Goal: Obtain resource: Download file/media

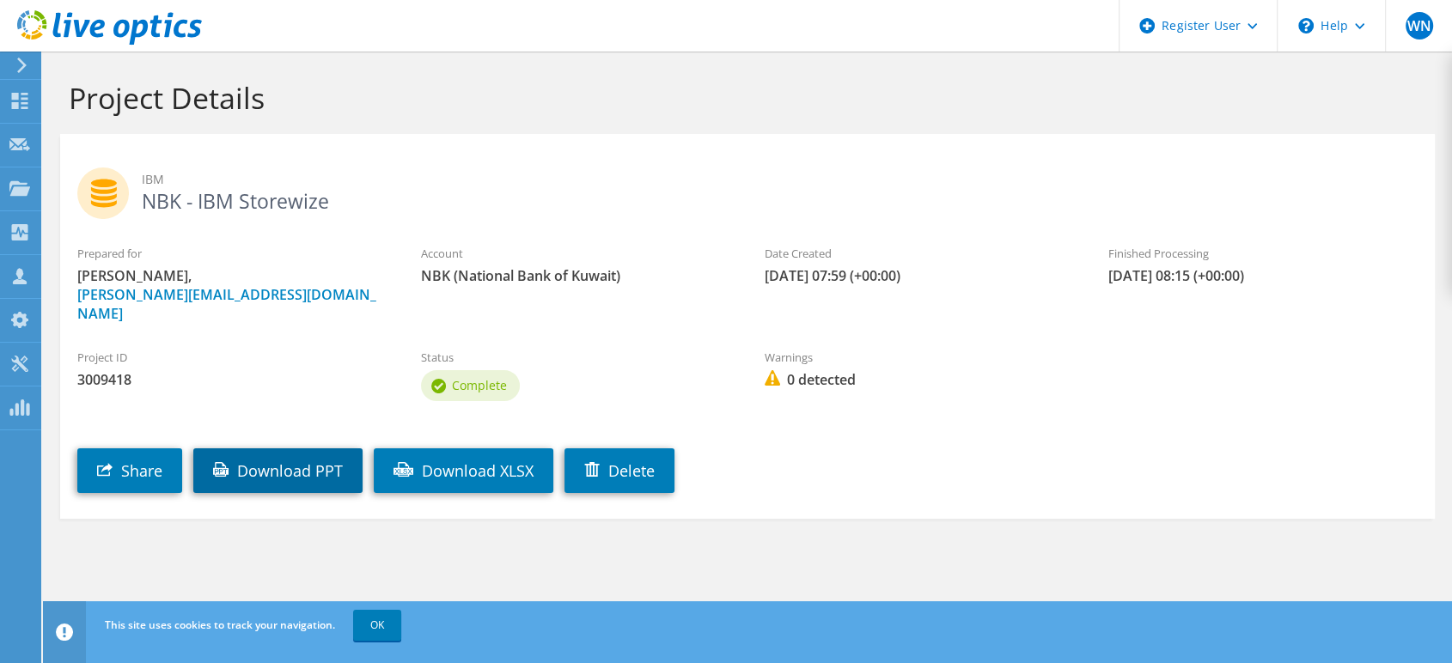
click at [304, 455] on link "Download PPT" at bounding box center [277, 470] width 169 height 45
click at [331, 455] on link "Download PPT" at bounding box center [277, 470] width 169 height 45
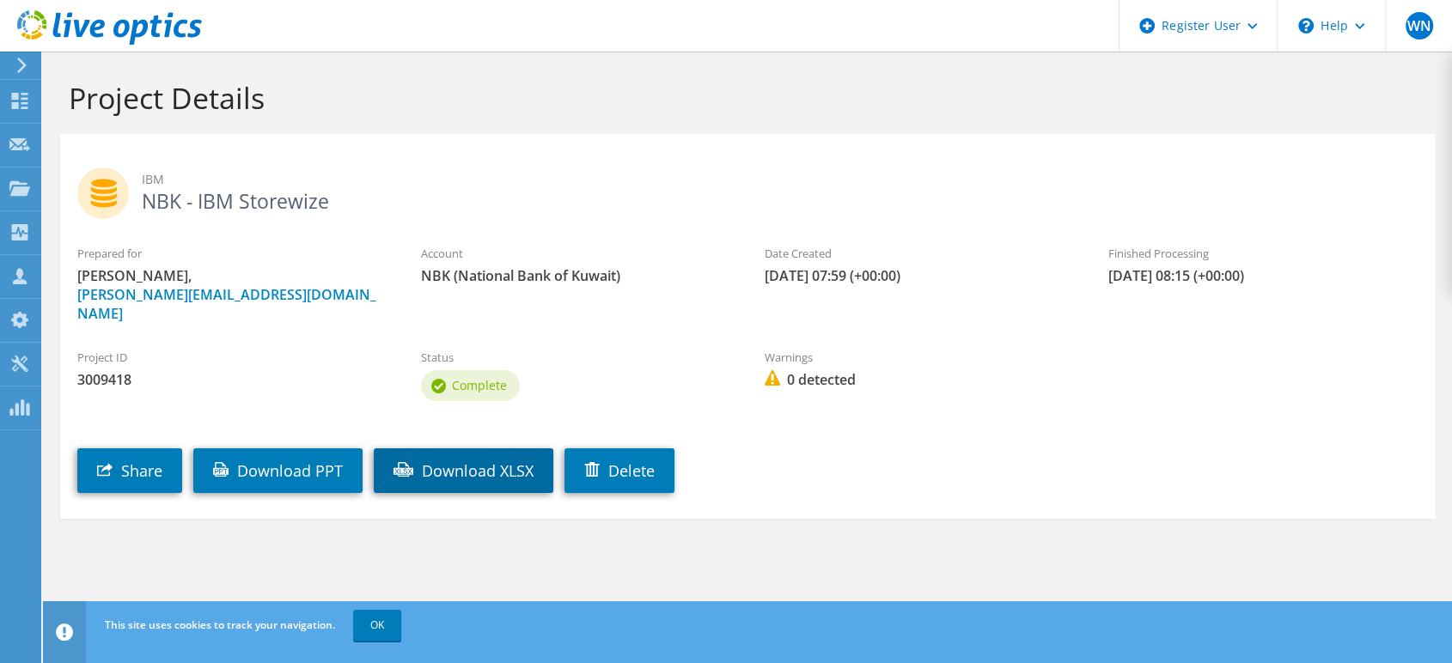
click at [533, 468] on link "Download XLSX" at bounding box center [464, 470] width 180 height 45
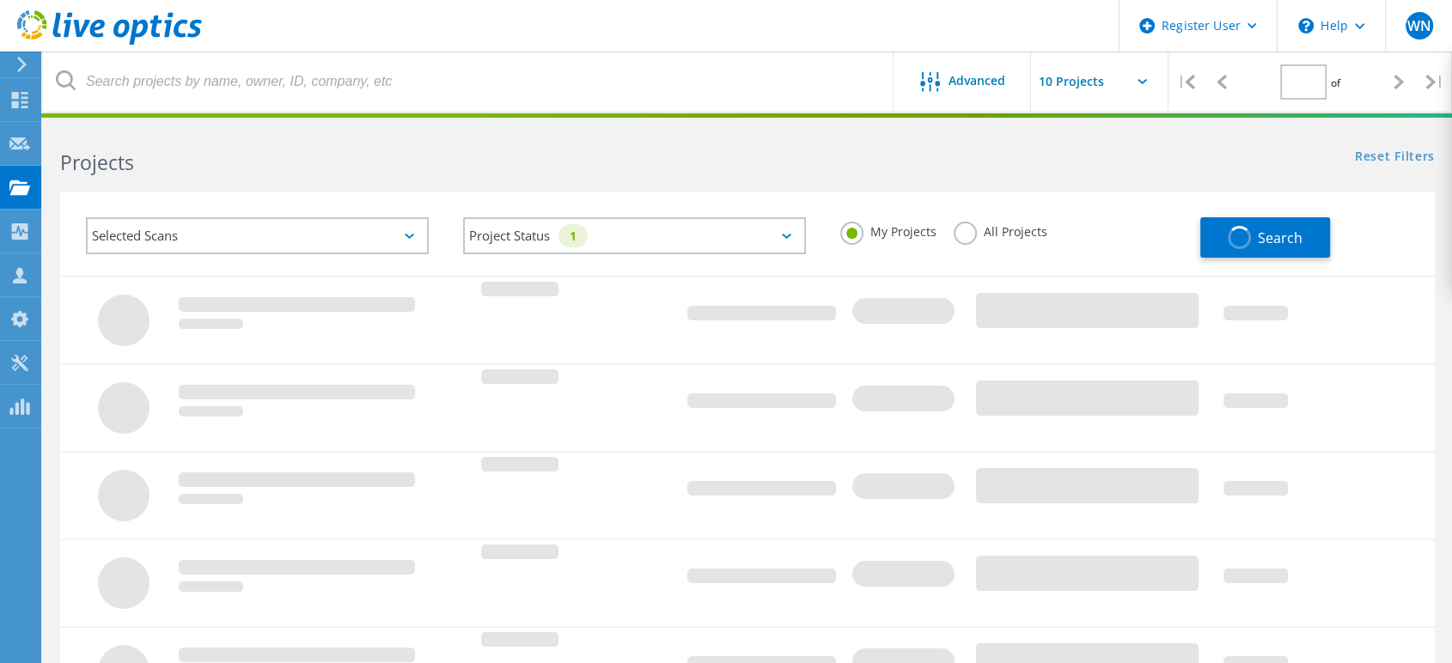
type input "1"
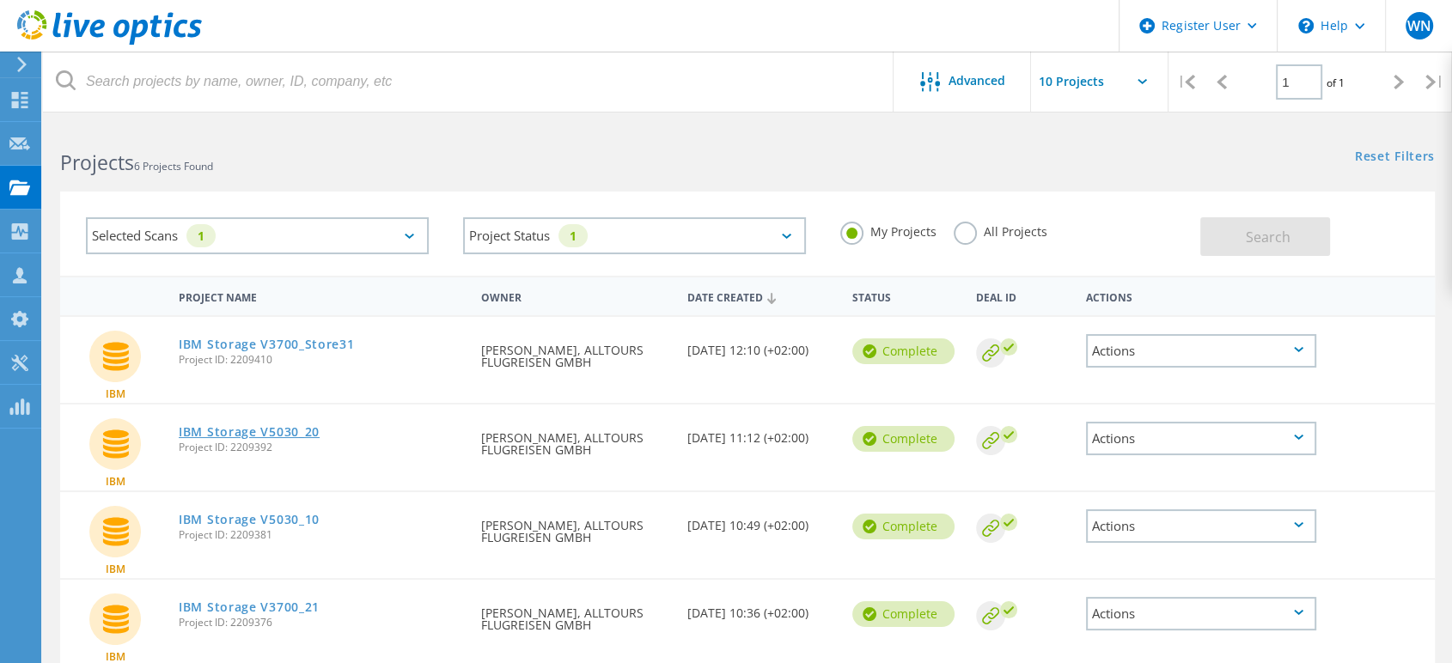
click at [280, 433] on link "IBM Storage V5030_20" at bounding box center [249, 432] width 141 height 12
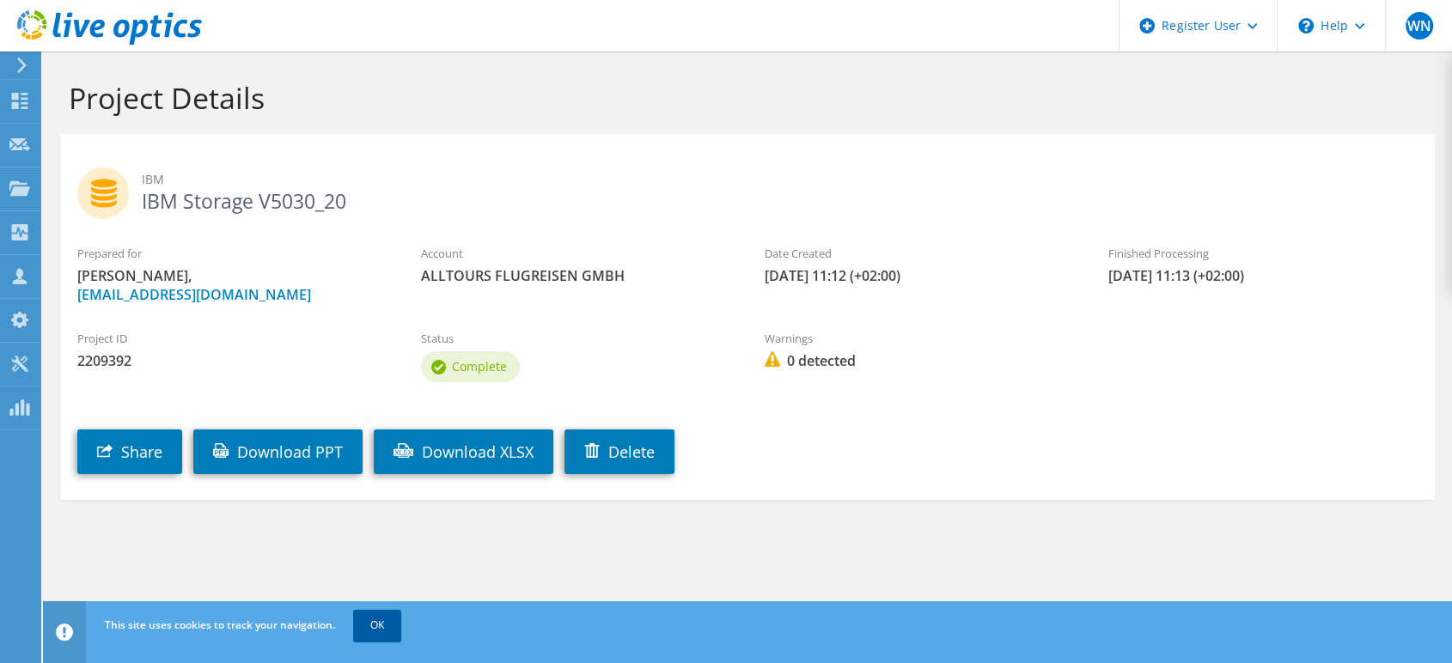
click at [383, 621] on link "OK" at bounding box center [377, 625] width 48 height 31
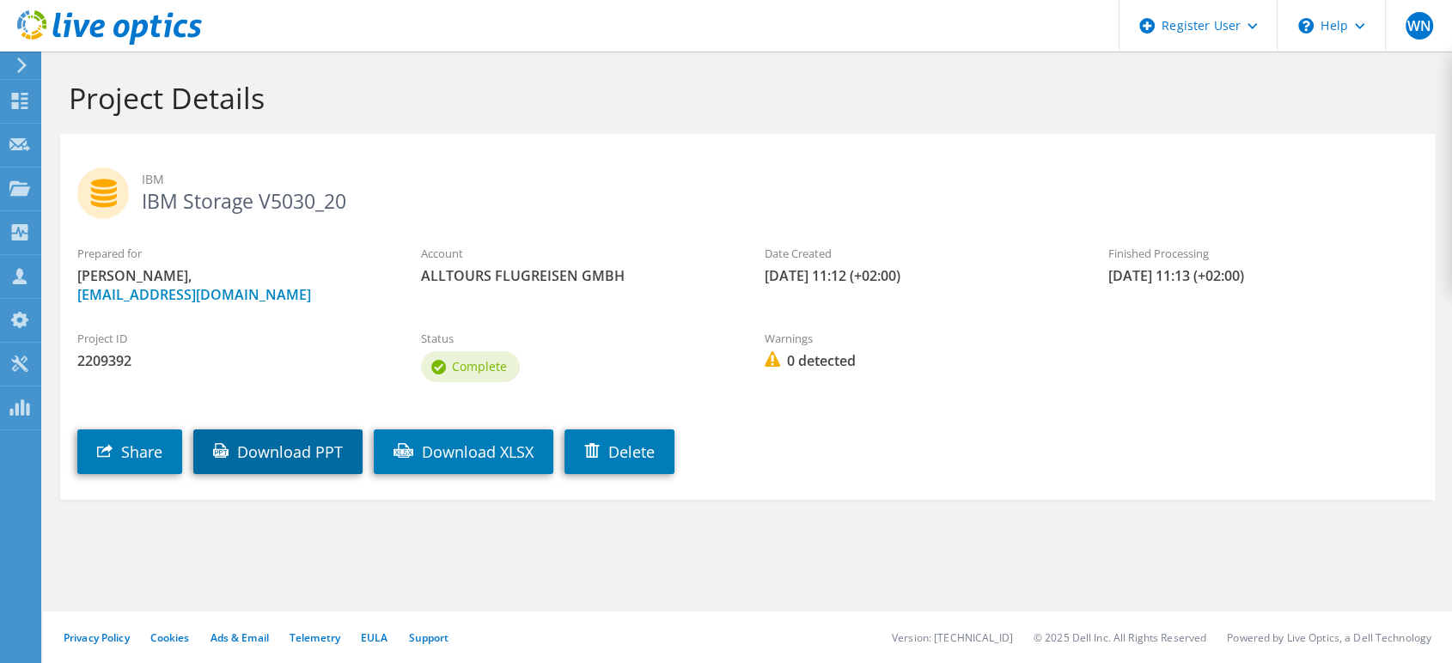
click at [299, 454] on link "Download PPT" at bounding box center [277, 451] width 169 height 45
